Goal: Task Accomplishment & Management: Manage account settings

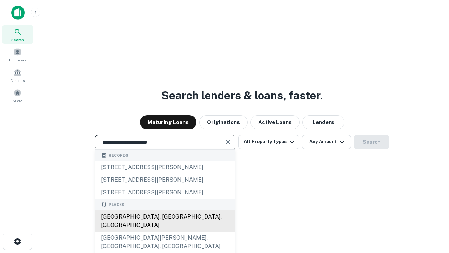
click at [165, 231] on div "[GEOGRAPHIC_DATA], [GEOGRAPHIC_DATA], [GEOGRAPHIC_DATA]" at bounding box center [165, 220] width 140 height 21
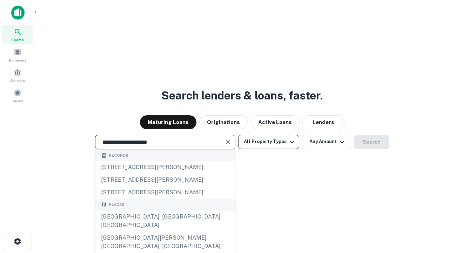
type input "**********"
click at [269, 141] on button "All Property Types" at bounding box center [268, 142] width 61 height 14
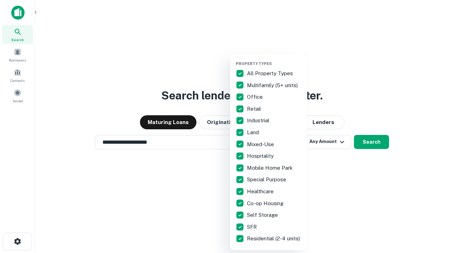
click at [274, 59] on button "button" at bounding box center [274, 59] width 77 height 0
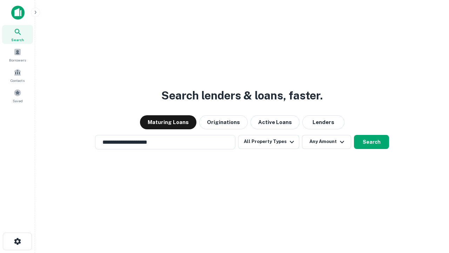
scroll to position [11, 0]
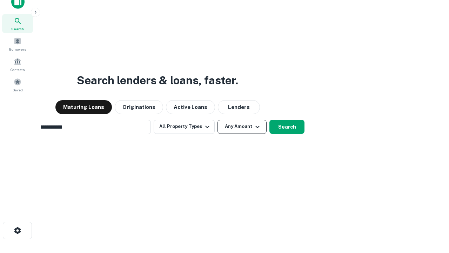
click at [217, 120] on button "Any Amount" at bounding box center [241, 127] width 49 height 14
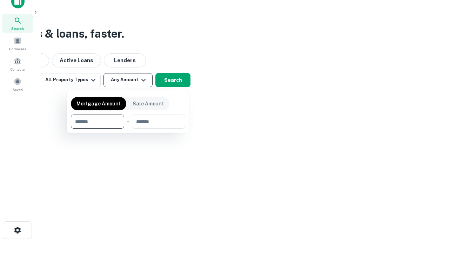
type input "*******"
click at [128, 128] on button "button" at bounding box center [128, 128] width 114 height 0
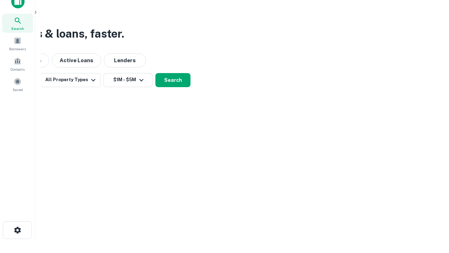
scroll to position [4, 129]
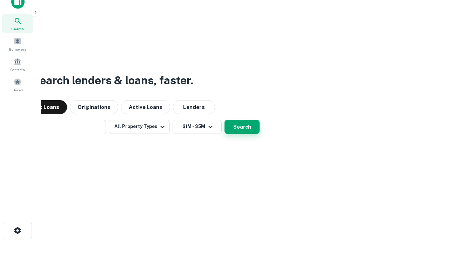
click at [224, 120] on button "Search" at bounding box center [241, 127] width 35 height 14
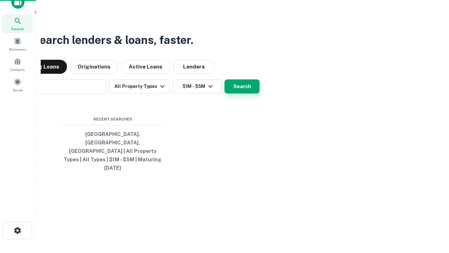
scroll to position [19, 199]
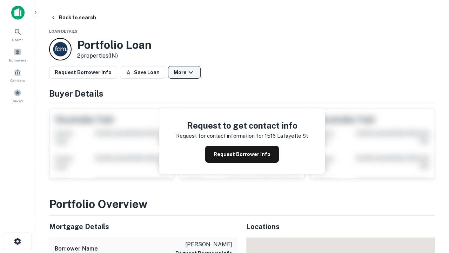
click at [184, 72] on button "More" at bounding box center [184, 72] width 33 height 13
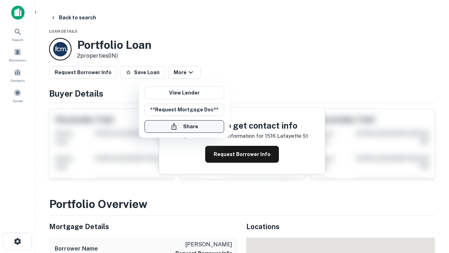
click at [184, 126] on button "Share" at bounding box center [184, 126] width 80 height 13
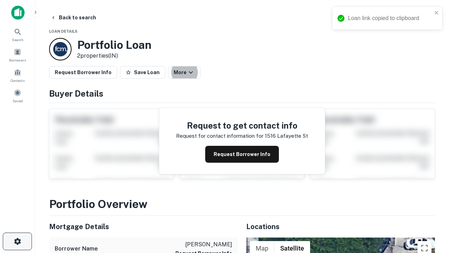
click at [17, 241] on icon "button" at bounding box center [17, 241] width 8 height 8
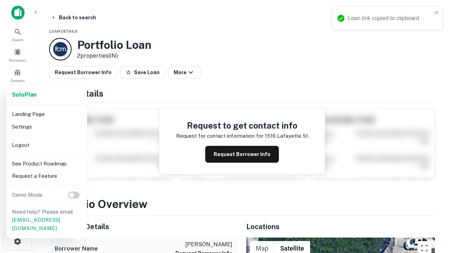
click at [46, 144] on li "Logout" at bounding box center [46, 145] width 75 height 13
